Goal: Find specific page/section

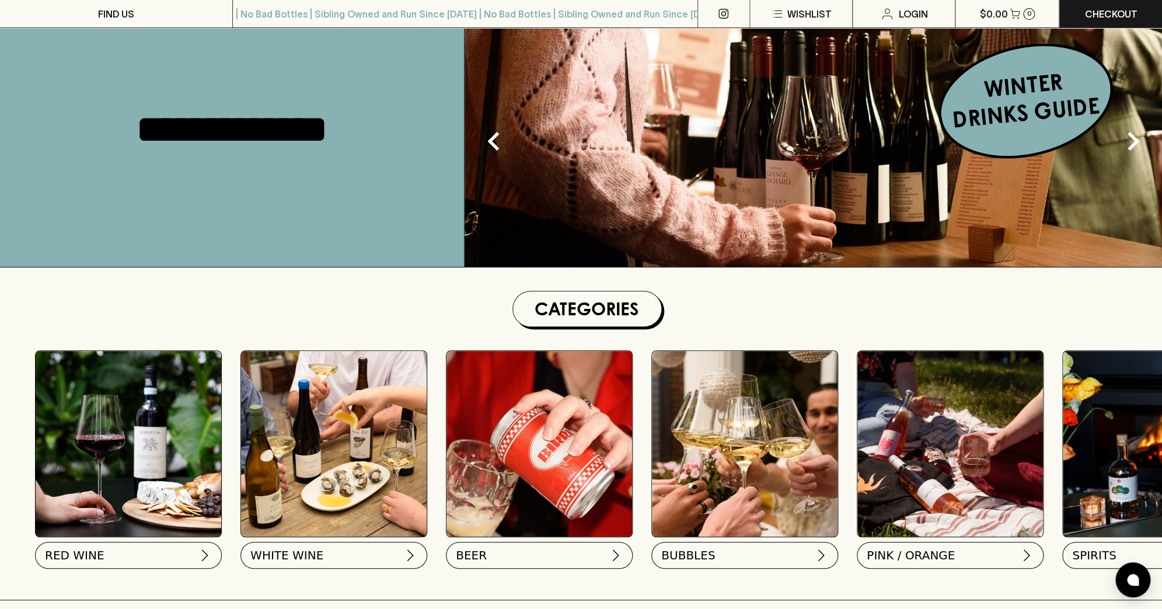
scroll to position [142, 0]
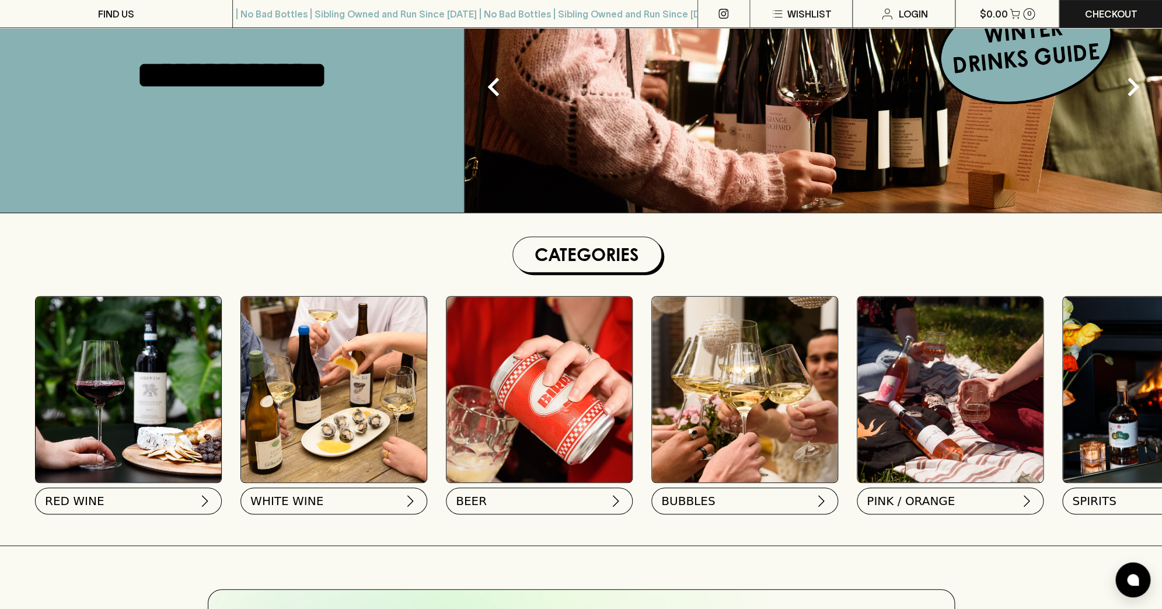
click at [148, 338] on img at bounding box center [129, 390] width 186 height 186
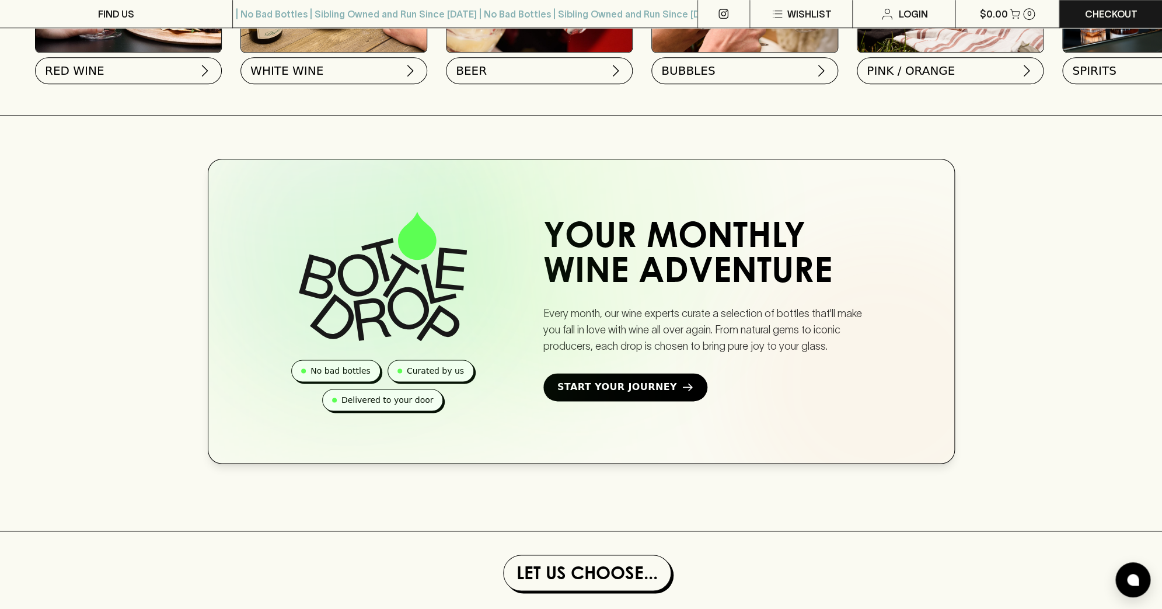
scroll to position [486, 0]
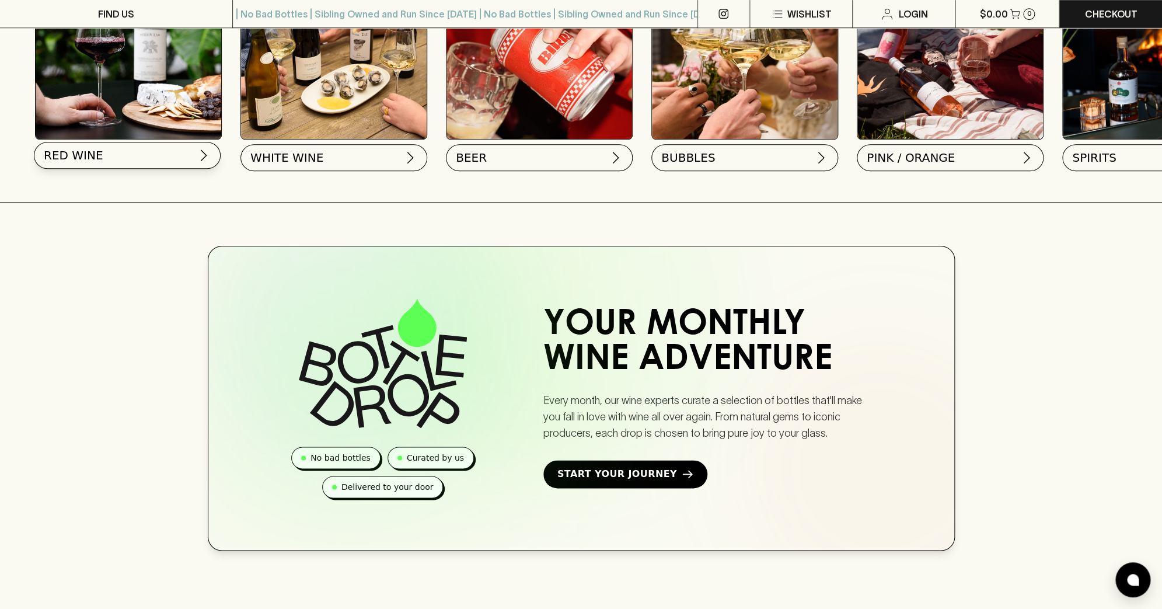
click at [76, 158] on span "RED WINE" at bounding box center [74, 155] width 60 height 16
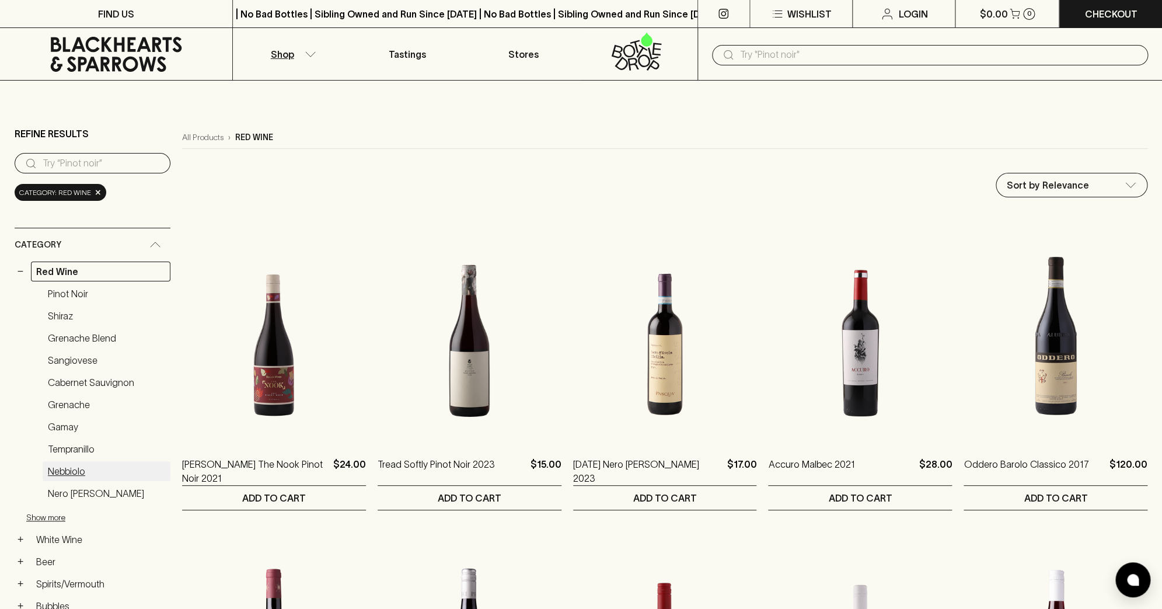
click at [66, 474] on link "Nebbiolo" at bounding box center [107, 471] width 128 height 20
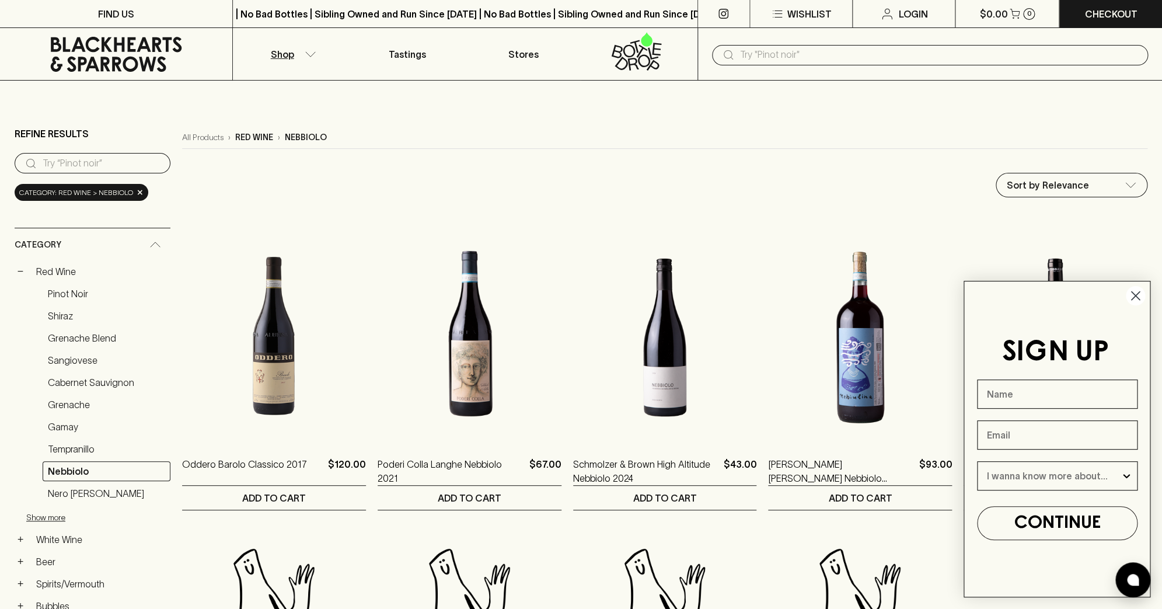
click at [1142, 301] on circle "Close dialog" at bounding box center [1135, 295] width 19 height 19
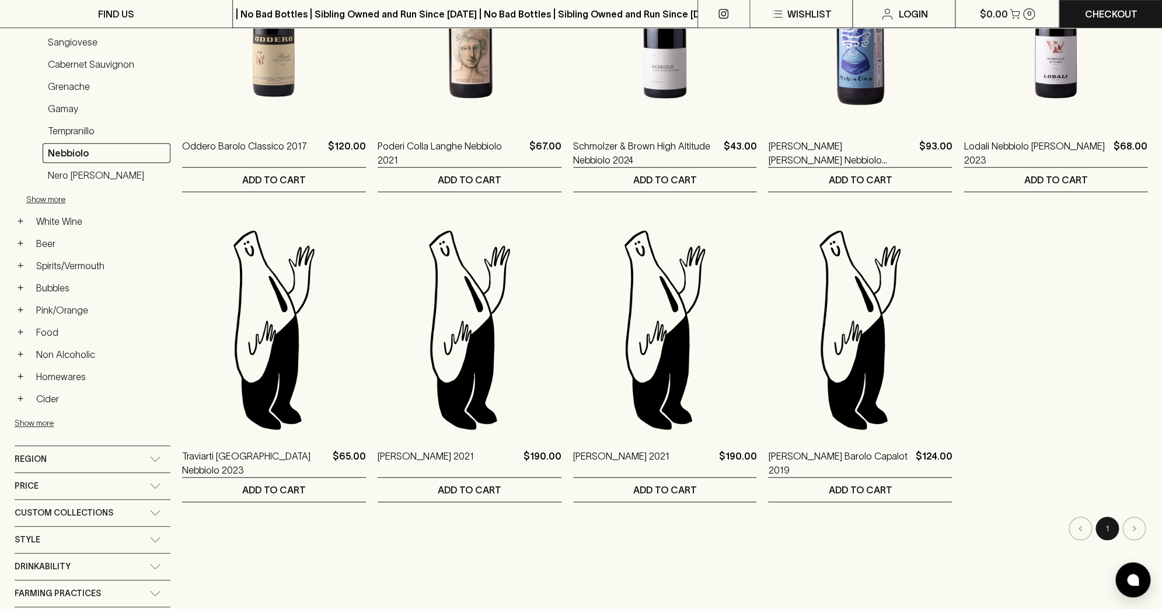
scroll to position [314, 0]
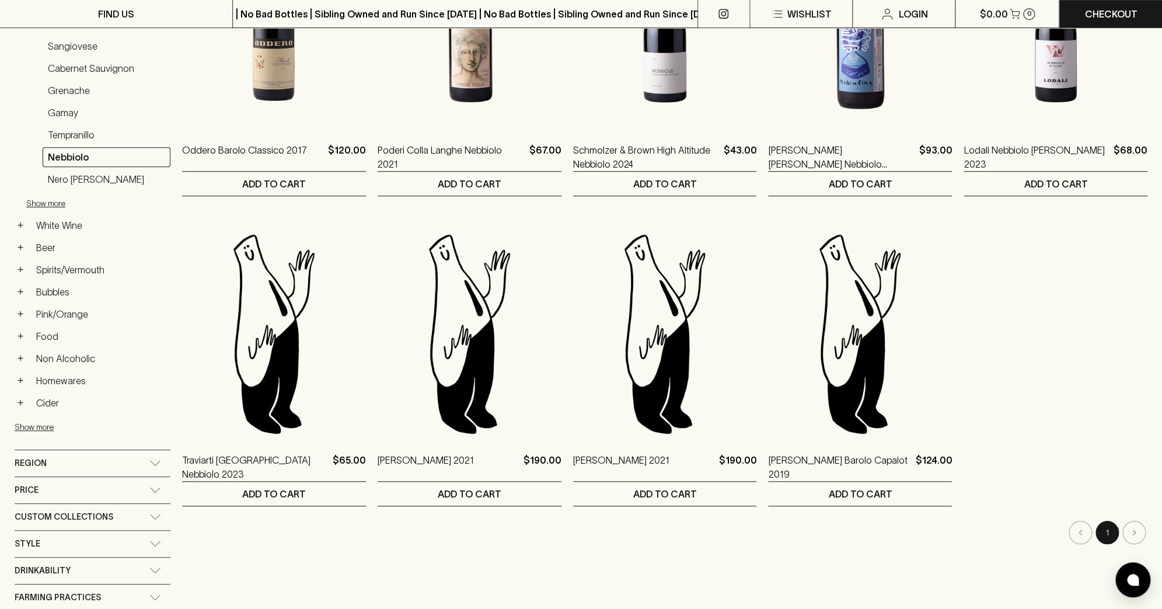
click at [1137, 529] on li "pagination navigation" at bounding box center [1134, 532] width 27 height 23
drag, startPoint x: 1128, startPoint y: 532, endPoint x: 1073, endPoint y: 507, distance: 60.3
click at [1128, 532] on li "pagination navigation" at bounding box center [1134, 532] width 27 height 23
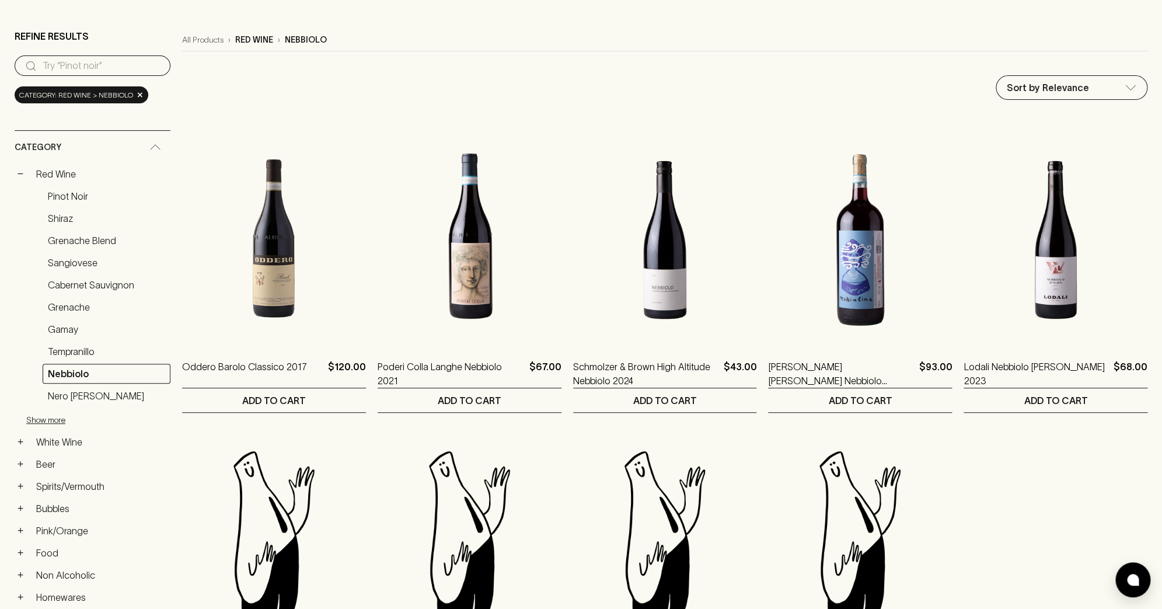
scroll to position [0, 0]
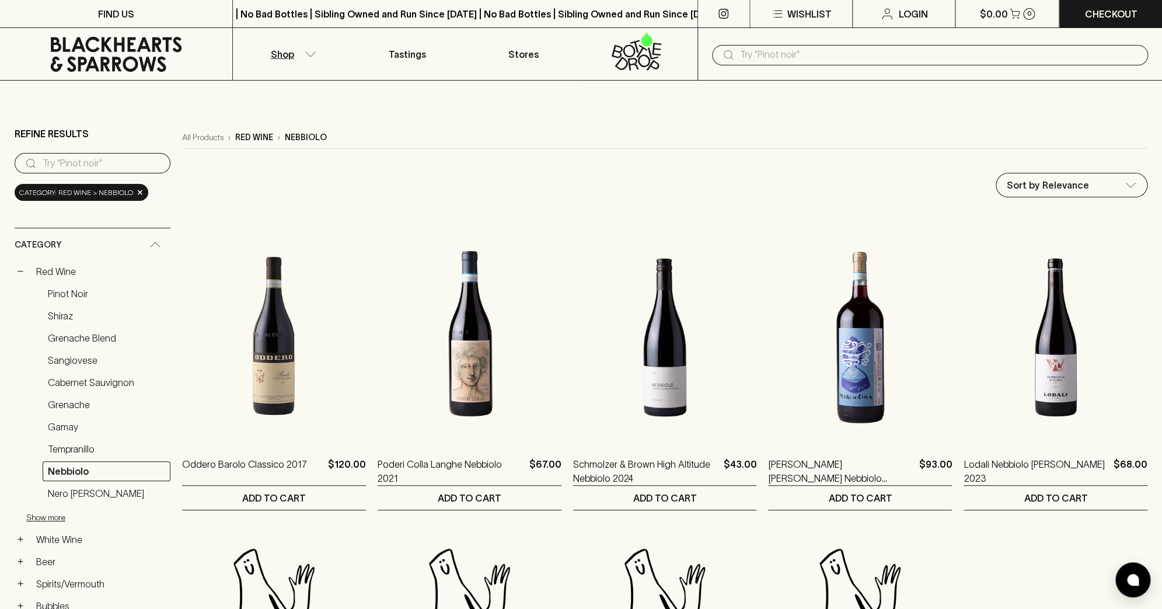
click at [97, 156] on input "search" at bounding box center [102, 163] width 118 height 19
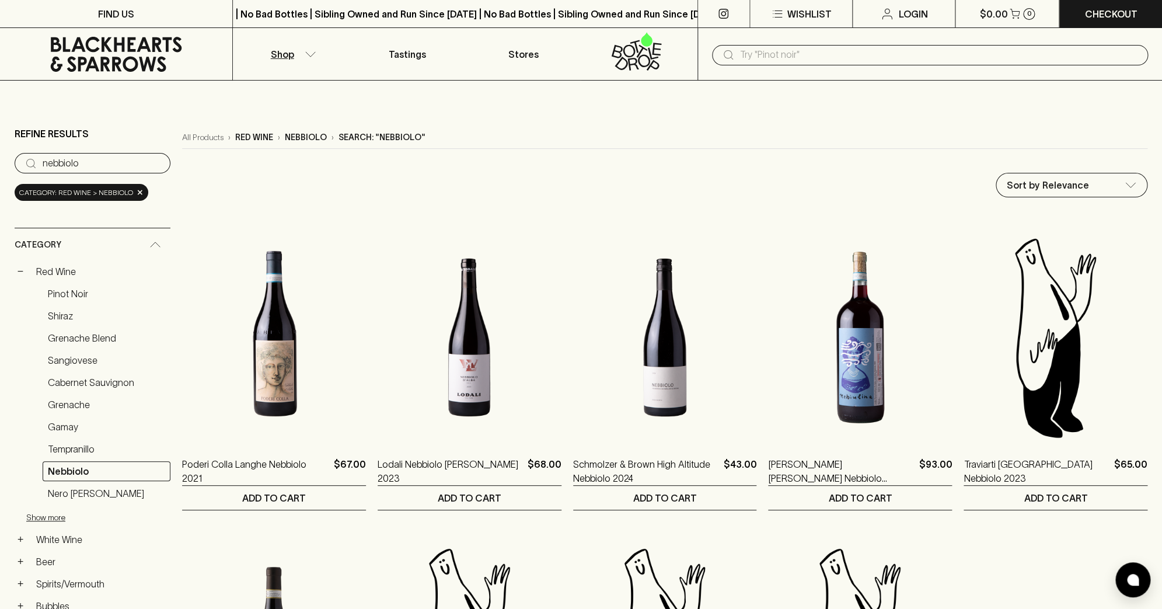
type input "nebbiolo"
click at [138, 193] on span "×" at bounding box center [140, 192] width 7 height 12
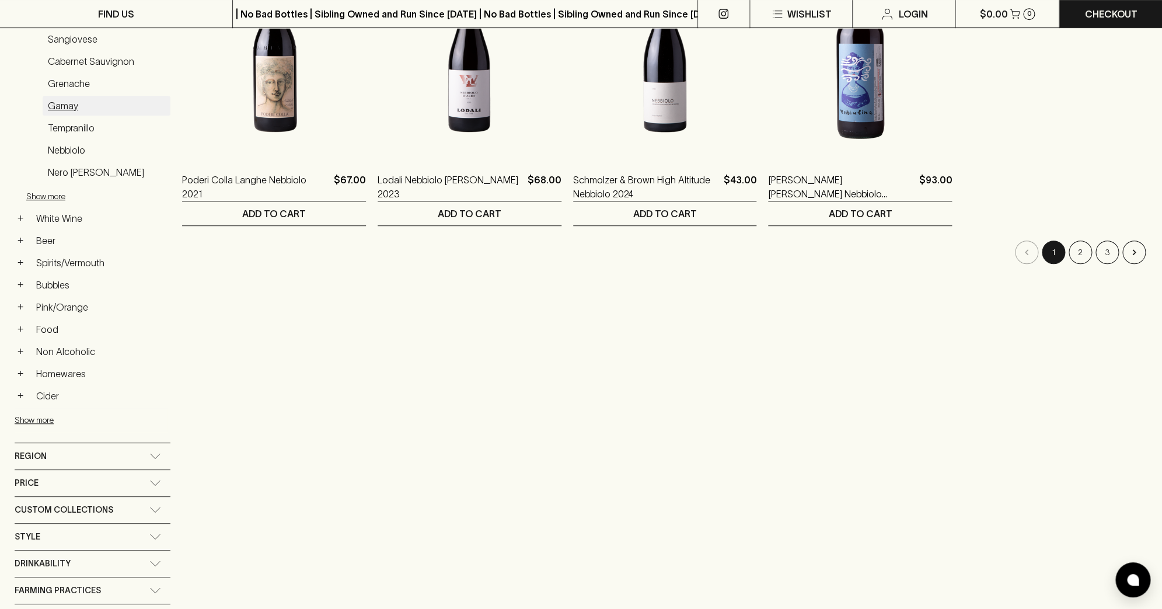
scroll to position [452, 0]
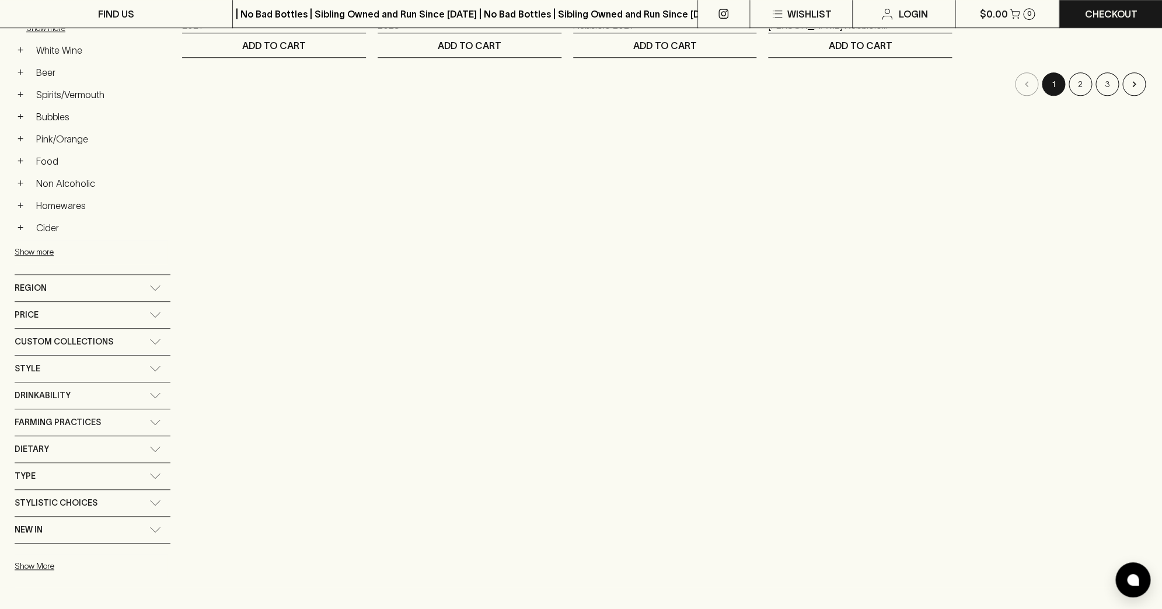
click at [78, 285] on div "Region" at bounding box center [82, 288] width 135 height 15
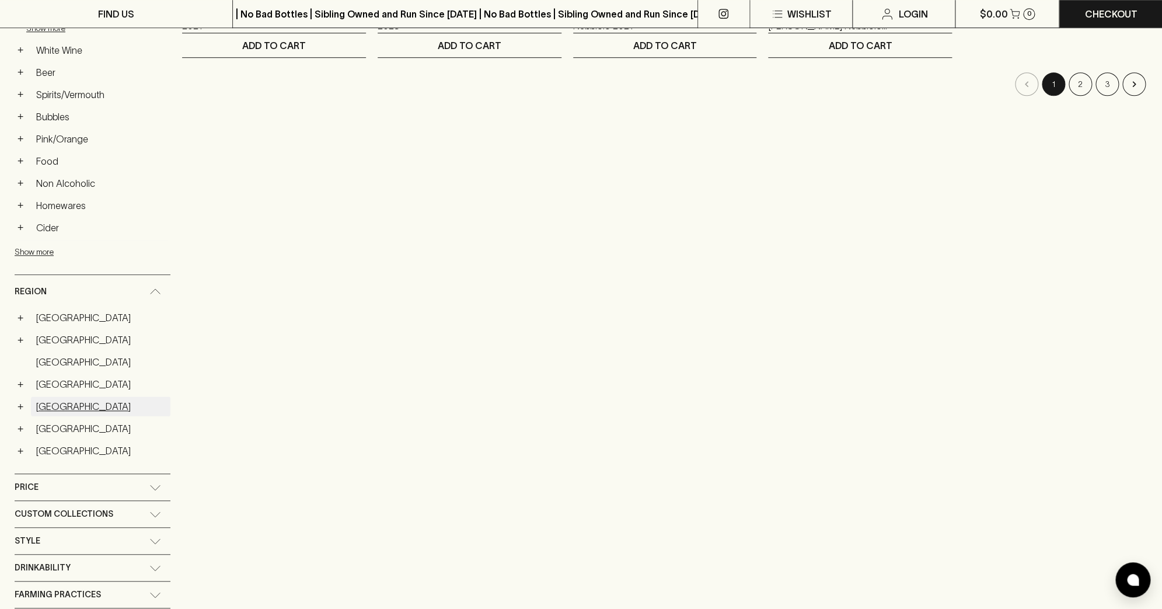
click at [83, 409] on link "[GEOGRAPHIC_DATA]" at bounding box center [101, 406] width 140 height 20
